Goal: Task Accomplishment & Management: Manage account settings

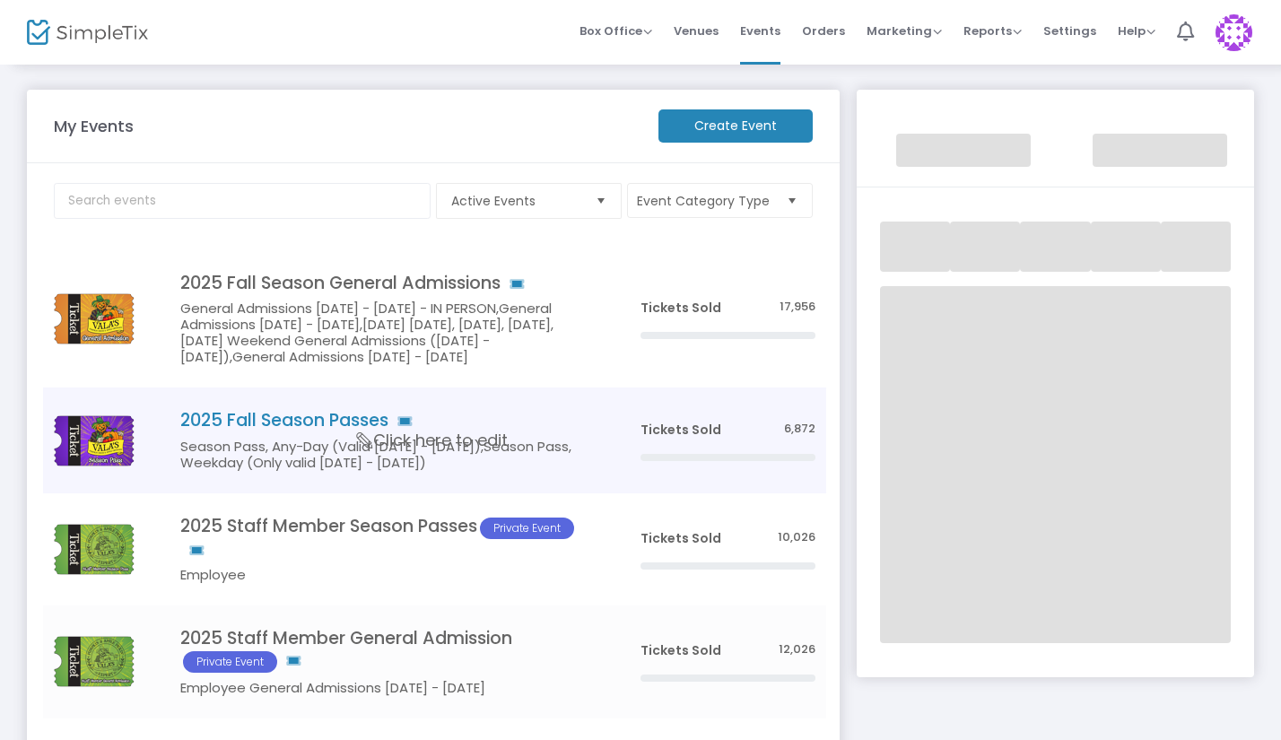
scroll to position [318, 0]
